Goal: Task Accomplishment & Management: Manage account settings

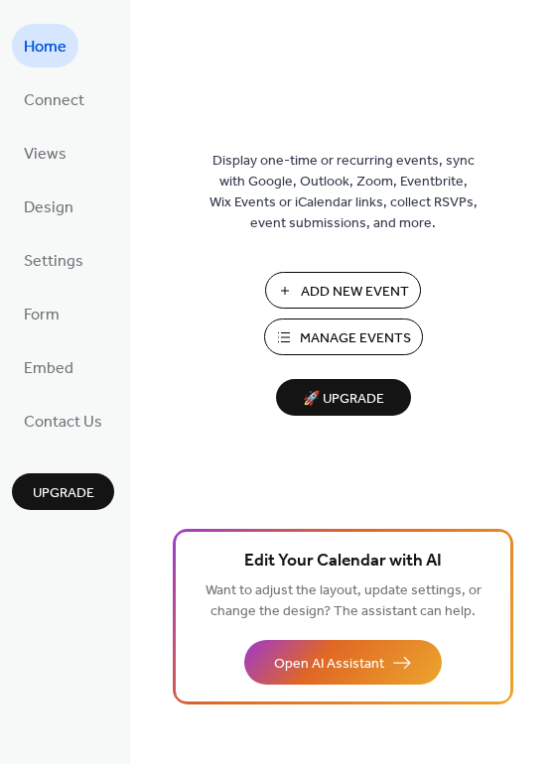
click at [319, 336] on span "Manage Events" at bounding box center [355, 339] width 111 height 21
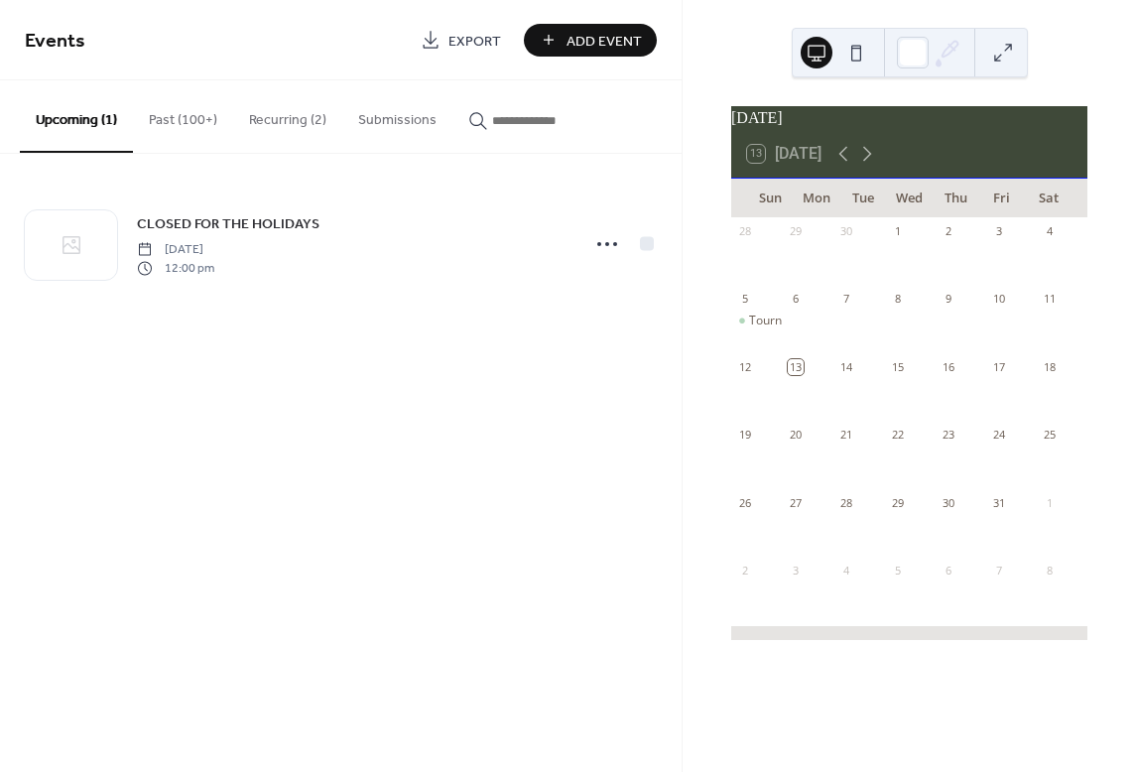
click at [613, 39] on span "Add Event" at bounding box center [604, 41] width 75 height 21
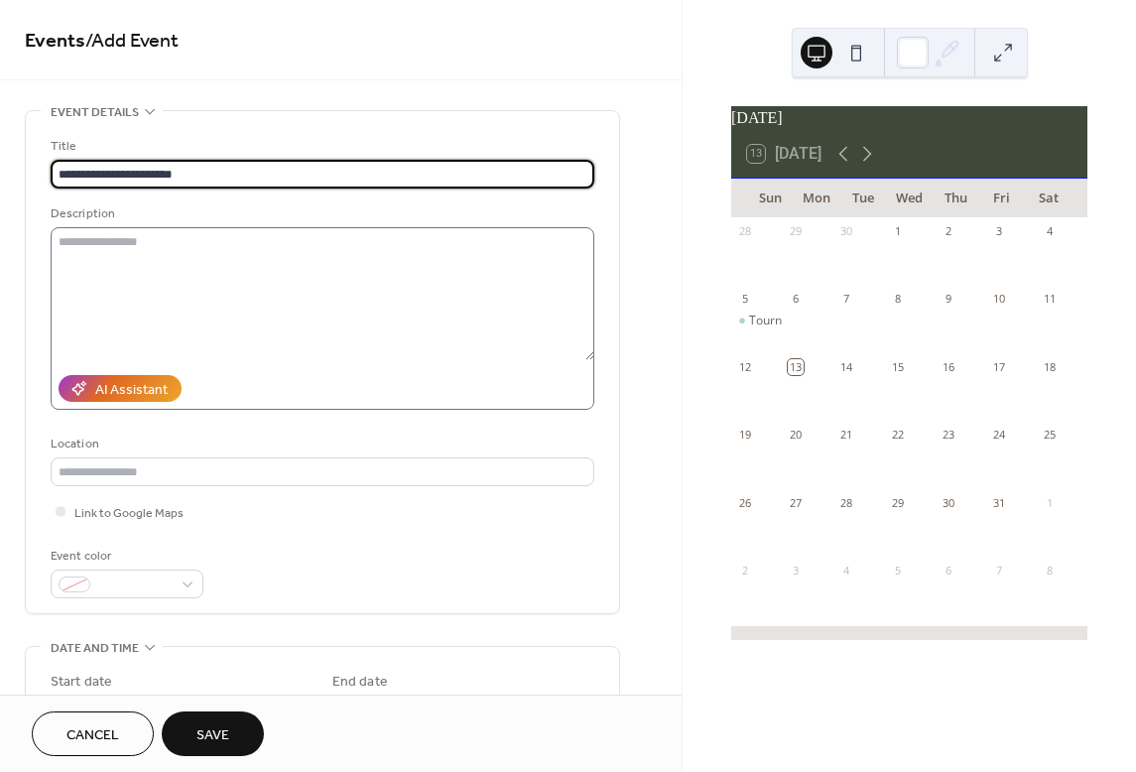
scroll to position [1, 0]
type input "**********"
drag, startPoint x: 141, startPoint y: 684, endPoint x: 140, endPoint y: 673, distance: 11.0
click at [141, 685] on label "Start date" at bounding box center [182, 682] width 262 height 21
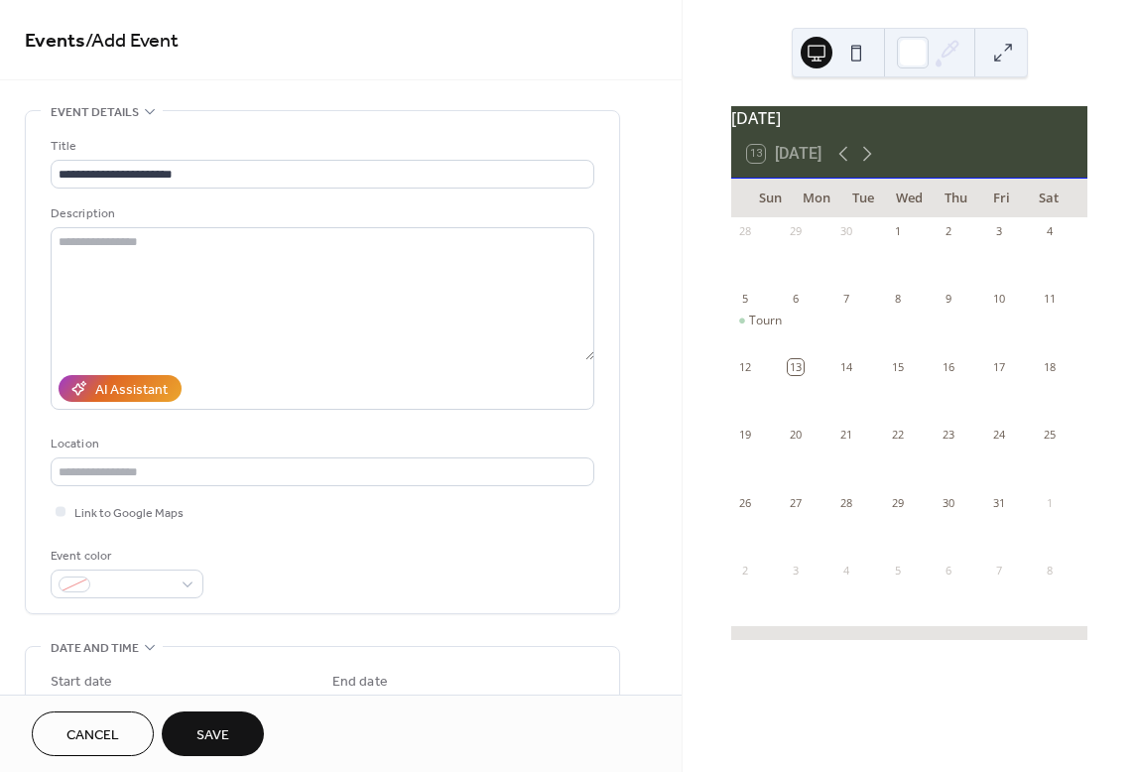
click at [220, 735] on span "Save" at bounding box center [213, 736] width 33 height 21
